Goal: Navigation & Orientation: Find specific page/section

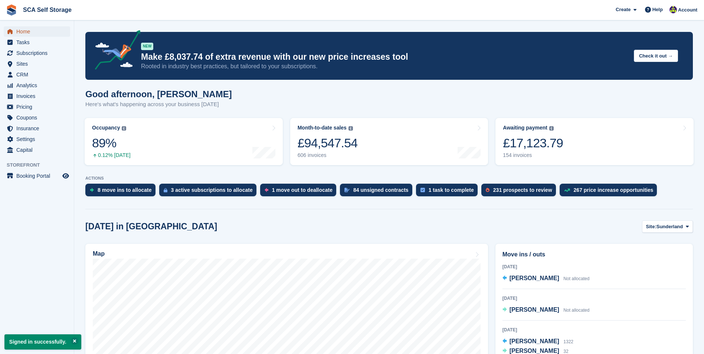
click at [45, 35] on span "Home" at bounding box center [38, 31] width 45 height 10
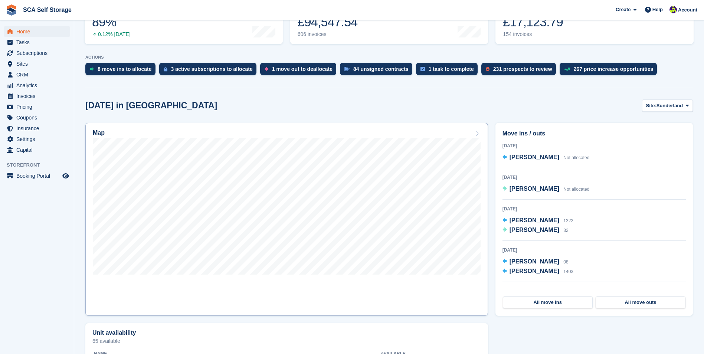
scroll to position [148, 0]
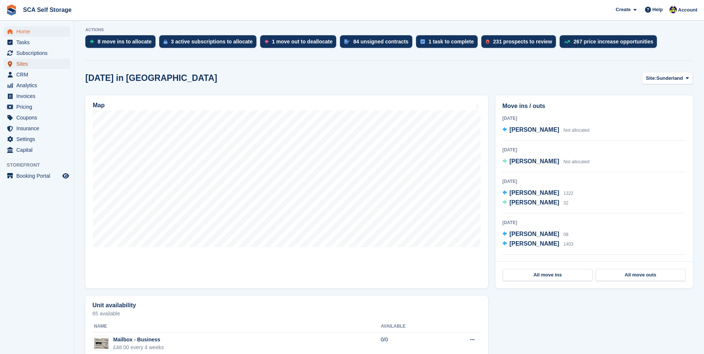
click at [45, 66] on span "Sites" at bounding box center [38, 64] width 45 height 10
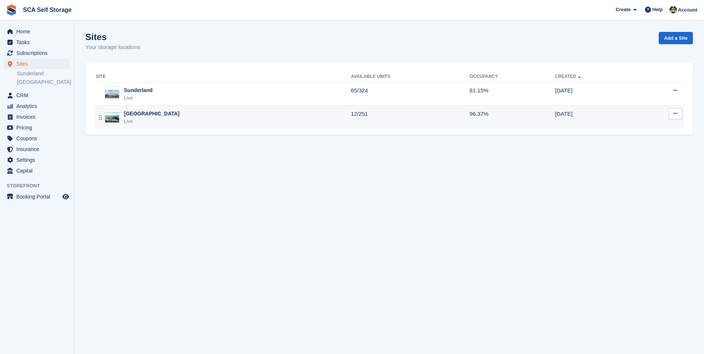
click at [155, 115] on div "Sheffield Live" at bounding box center [223, 117] width 255 height 15
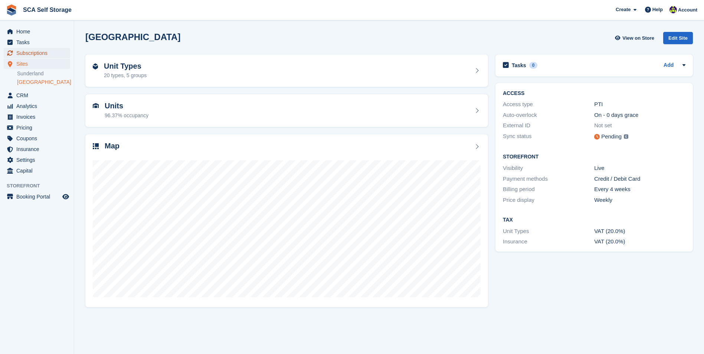
click at [53, 50] on span "Subscriptions" at bounding box center [38, 53] width 45 height 10
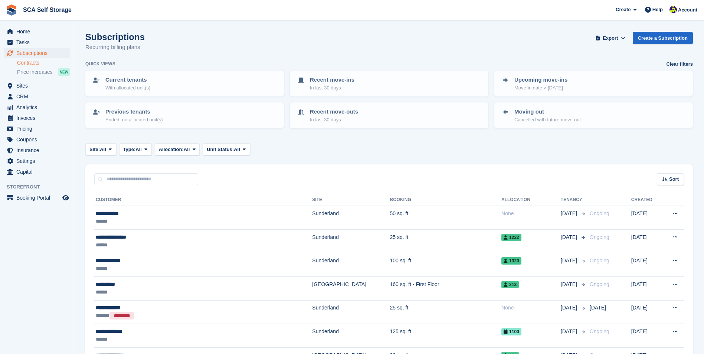
click at [44, 60] on link "Contracts" at bounding box center [43, 62] width 53 height 7
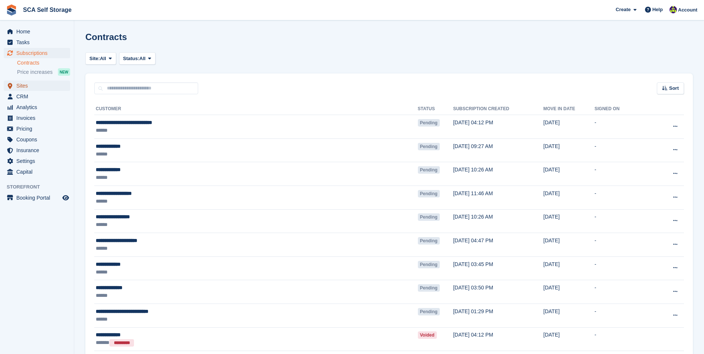
click at [47, 87] on span "Sites" at bounding box center [38, 85] width 45 height 10
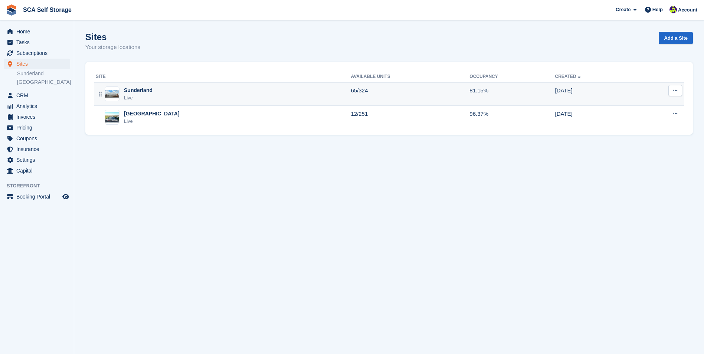
click at [178, 92] on div "Sunderland Live" at bounding box center [223, 93] width 255 height 15
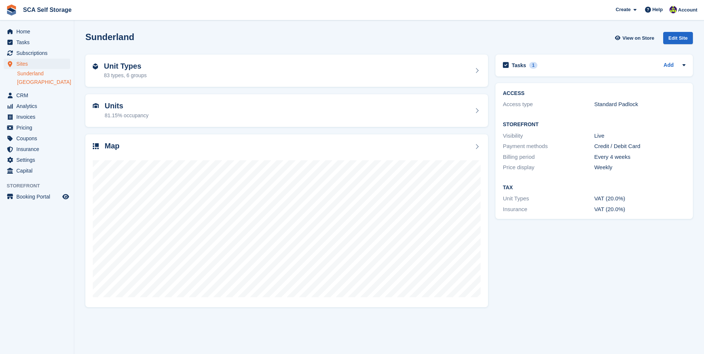
click at [34, 80] on link "[GEOGRAPHIC_DATA]" at bounding box center [43, 82] width 53 height 7
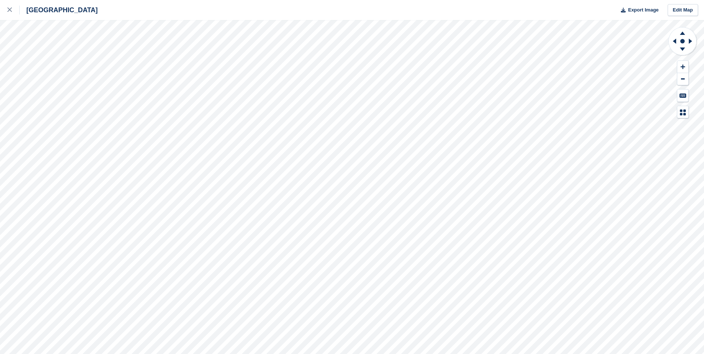
click at [79, 98] on div "Sheffield Export Image Edit Map" at bounding box center [352, 177] width 704 height 354
click at [0, 11] on link at bounding box center [10, 10] width 20 height 20
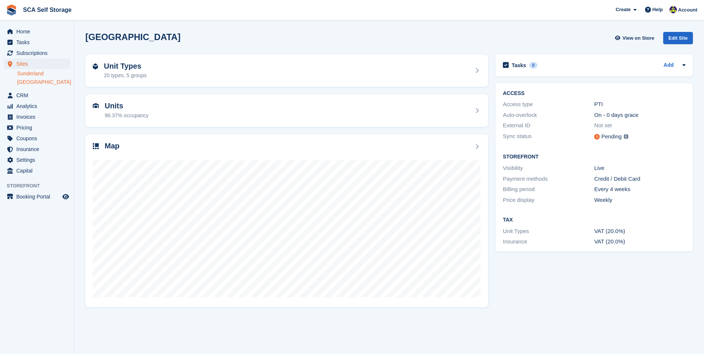
click at [42, 75] on link "Sunderland" at bounding box center [43, 73] width 53 height 7
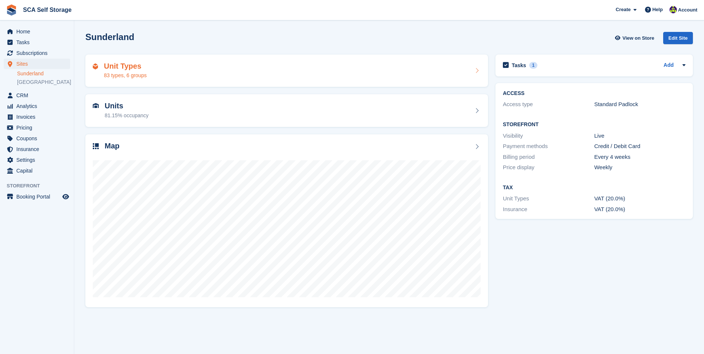
click at [168, 72] on div "Unit Types 83 types, 6 groups" at bounding box center [287, 71] width 388 height 18
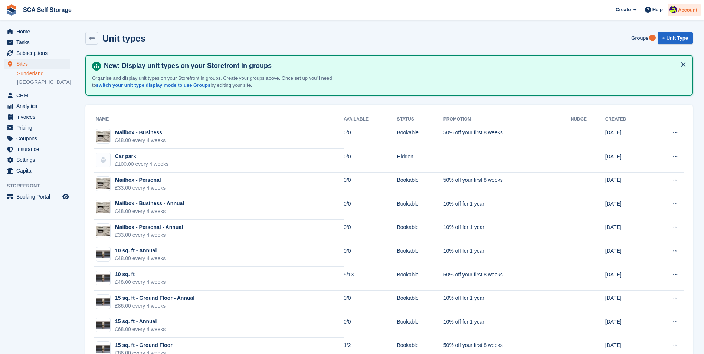
click at [678, 9] on div "Account" at bounding box center [683, 10] width 33 height 13
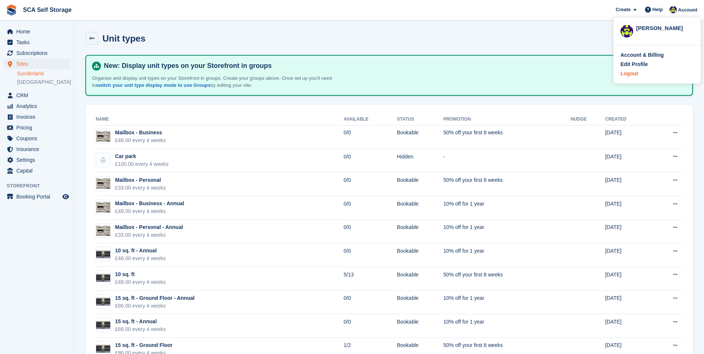
click at [631, 76] on div "Logout" at bounding box center [628, 74] width 17 height 8
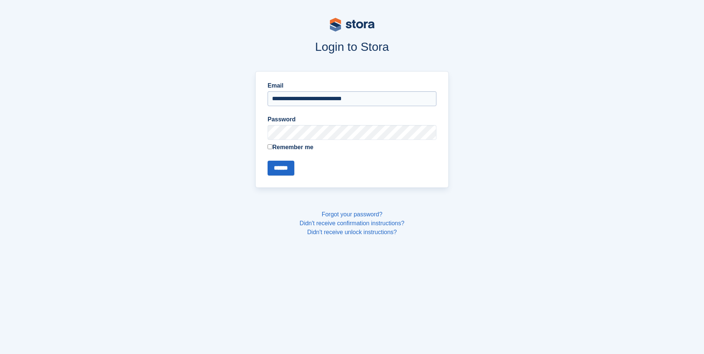
click at [365, 97] on input "**********" at bounding box center [351, 98] width 169 height 15
type input "**********"
click at [281, 165] on input "******" at bounding box center [280, 168] width 27 height 15
